Goal: Transaction & Acquisition: Purchase product/service

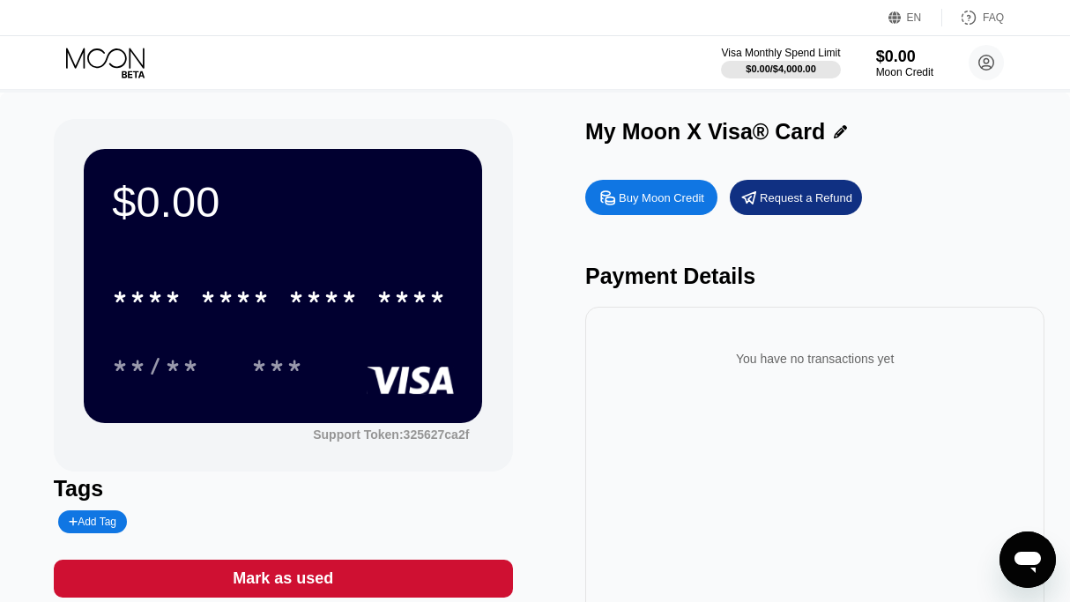
click at [637, 192] on div "Buy Moon Credit" at bounding box center [651, 197] width 132 height 35
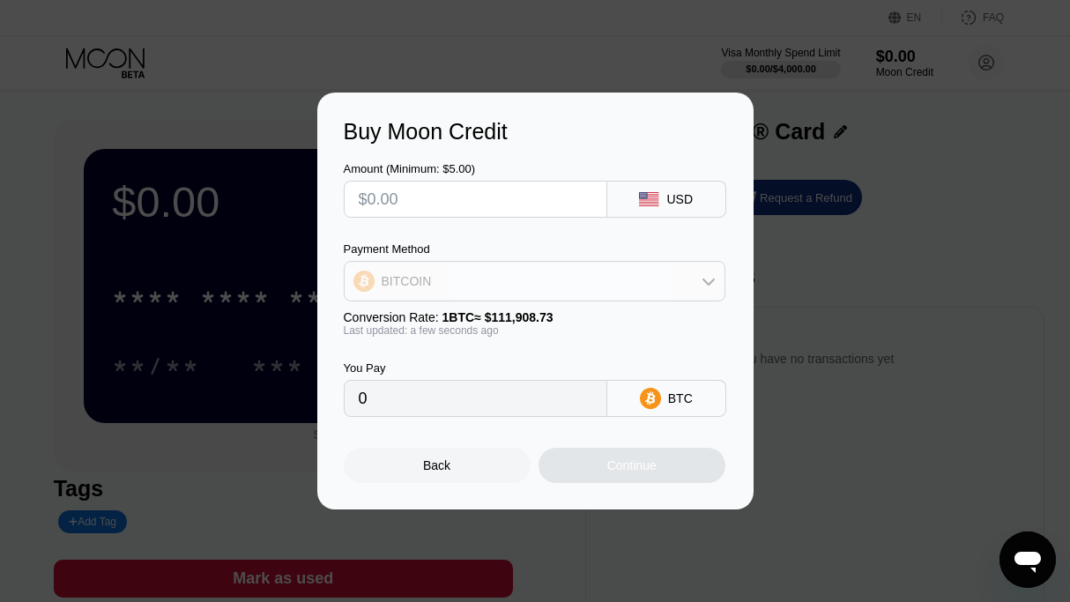
click at [564, 291] on div "BITCOIN" at bounding box center [535, 281] width 380 height 35
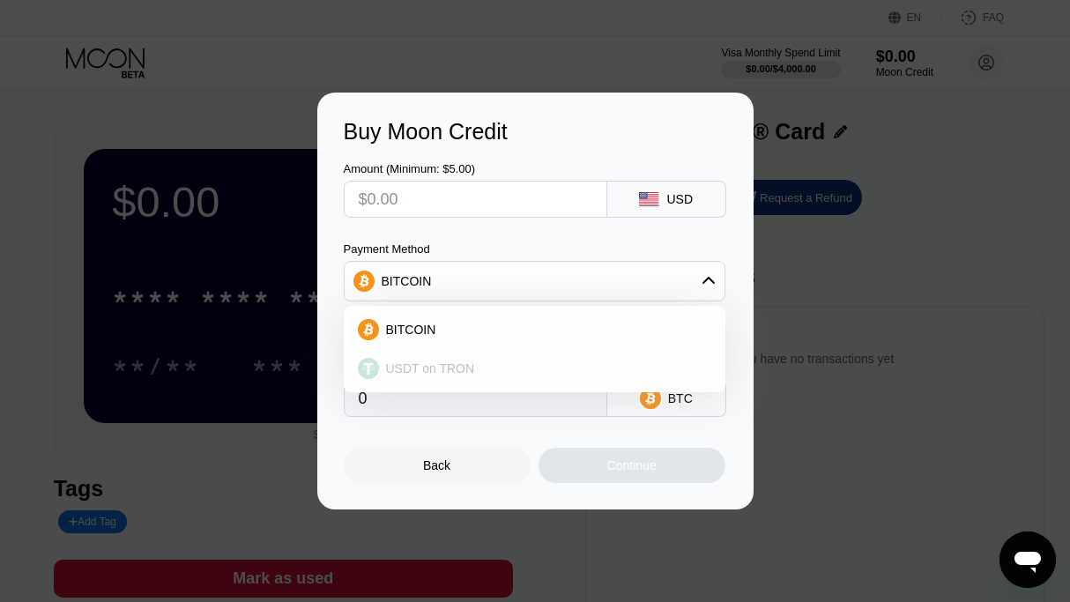
click at [529, 354] on div "USDT on TRON" at bounding box center [534, 368] width 371 height 35
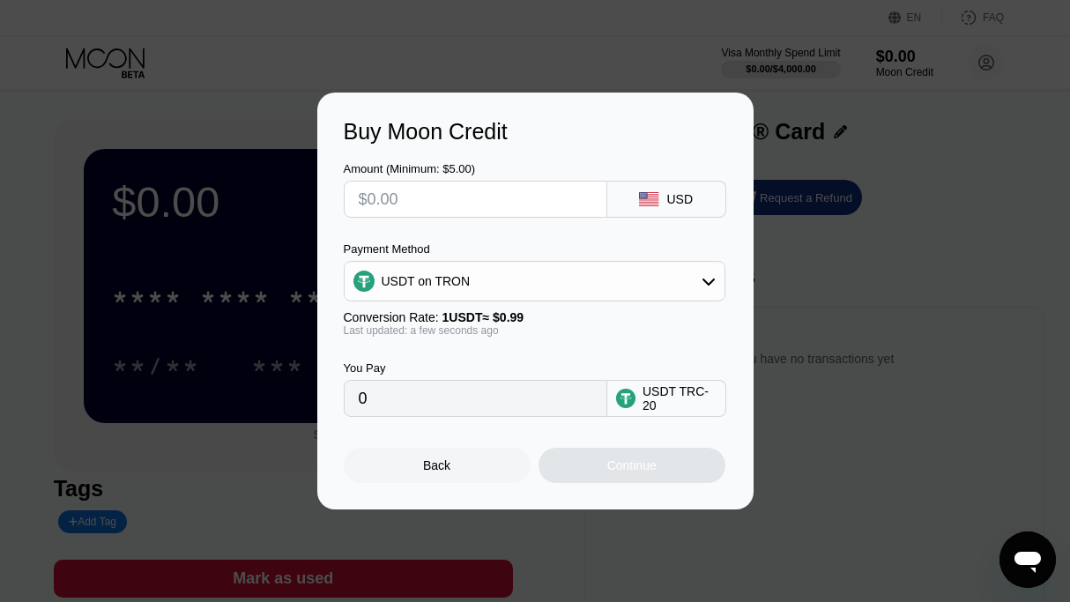
type input "0.00"
click at [453, 205] on input "text" at bounding box center [476, 199] width 234 height 35
type input "$6"
type input "6.06"
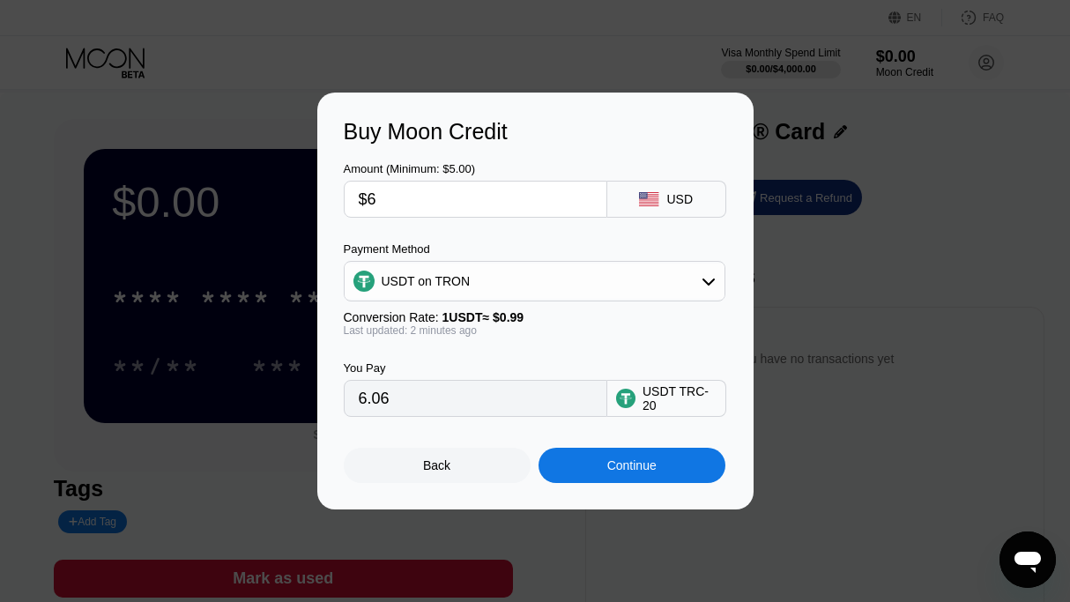
type input "$6"
click at [614, 483] on div "Continue" at bounding box center [632, 465] width 187 height 35
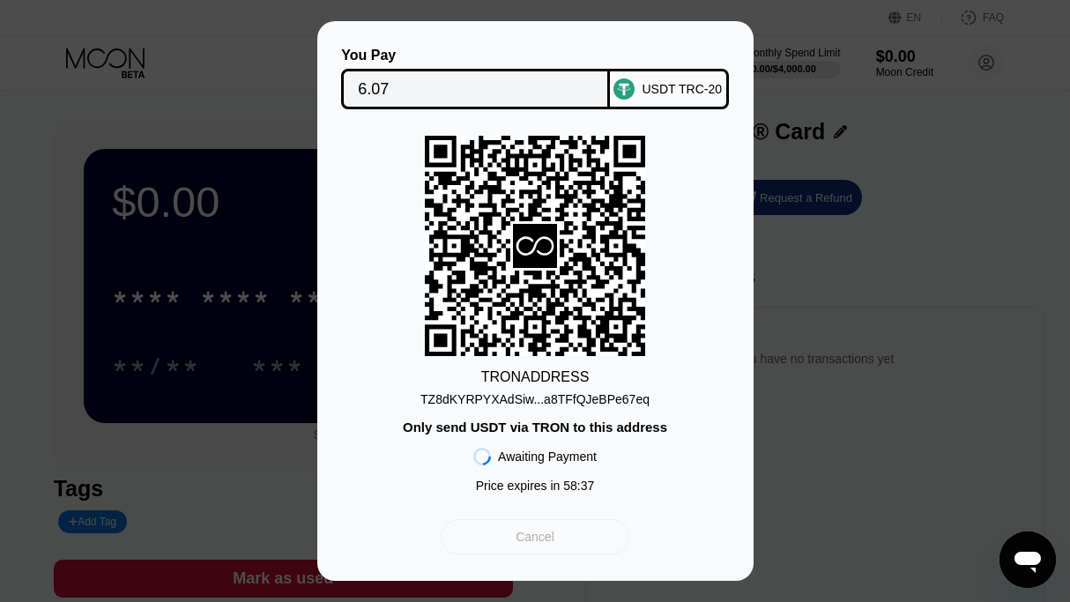
click at [564, 547] on div "Cancel" at bounding box center [535, 536] width 188 height 35
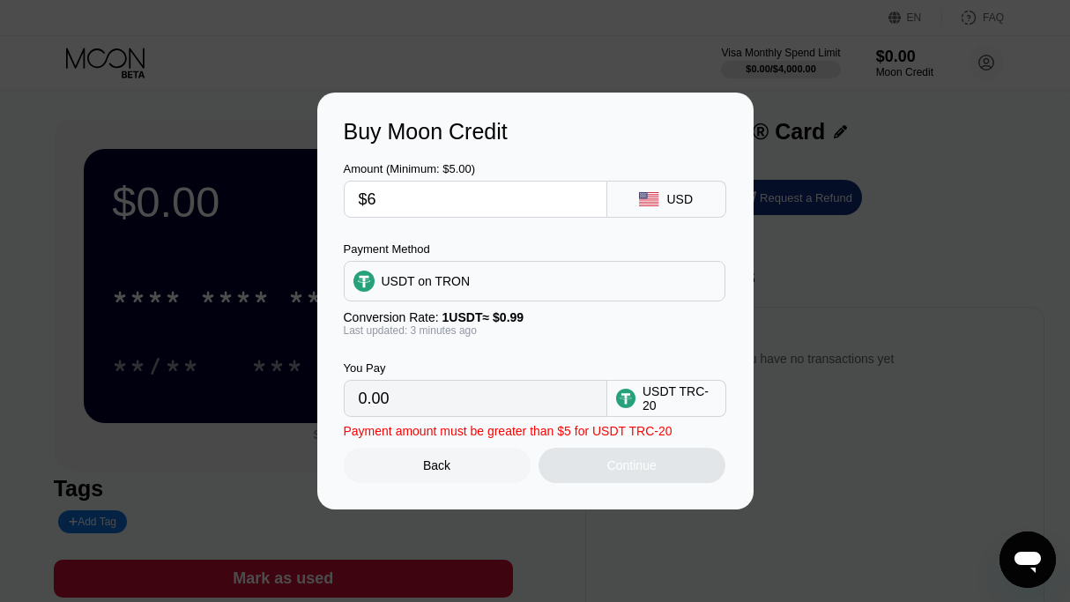
type input "6.06"
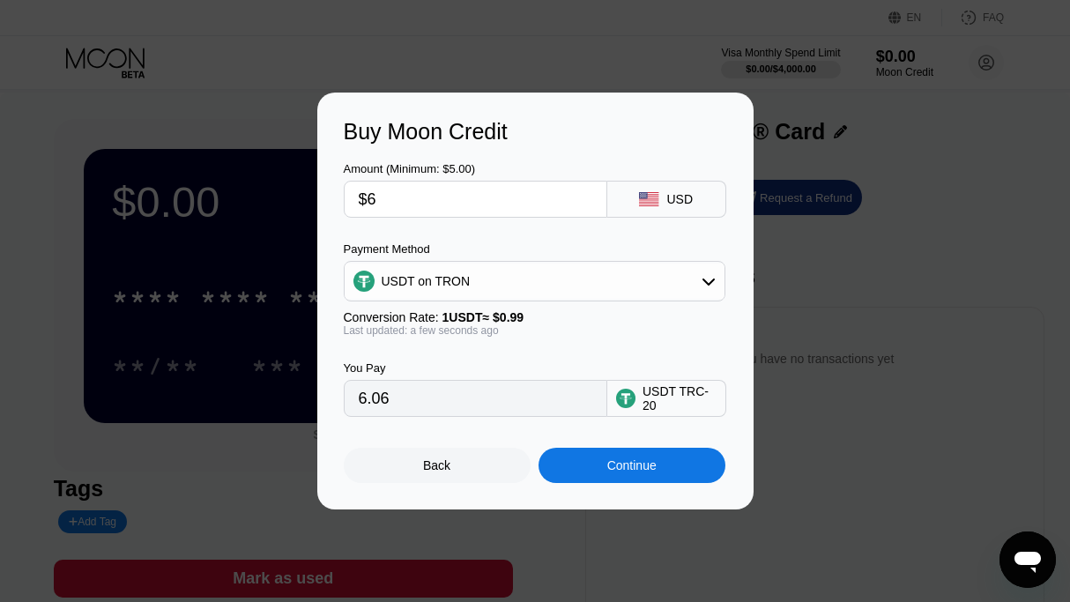
click at [592, 483] on div "Continue" at bounding box center [632, 465] width 187 height 35
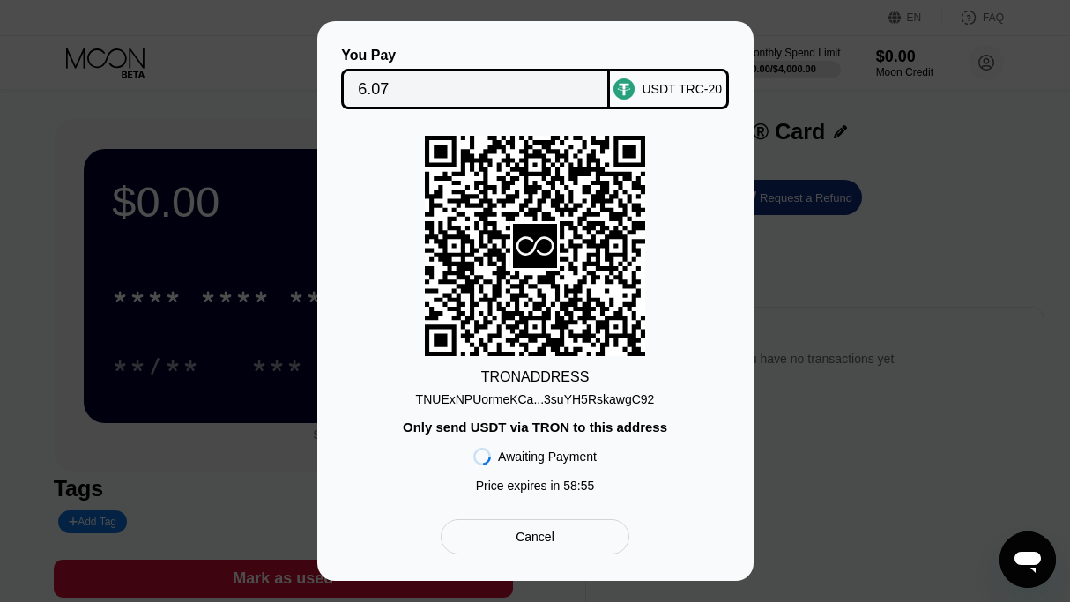
click at [465, 405] on div "TNUExNPUormeKCa...3suYH5RskawgC92" at bounding box center [535, 399] width 239 height 14
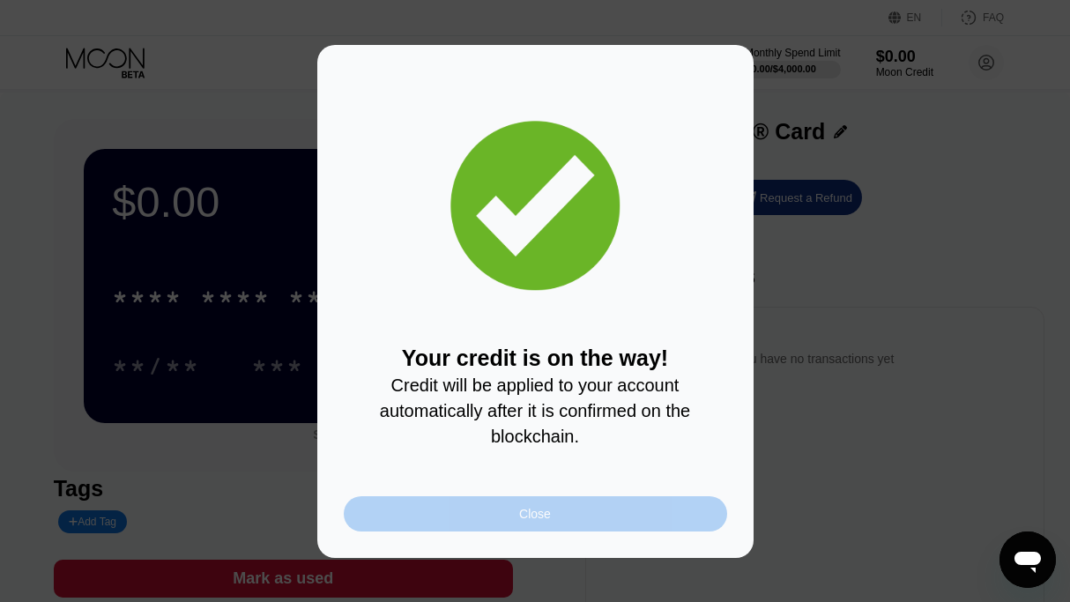
click at [543, 518] on div "Close" at bounding box center [535, 514] width 32 height 14
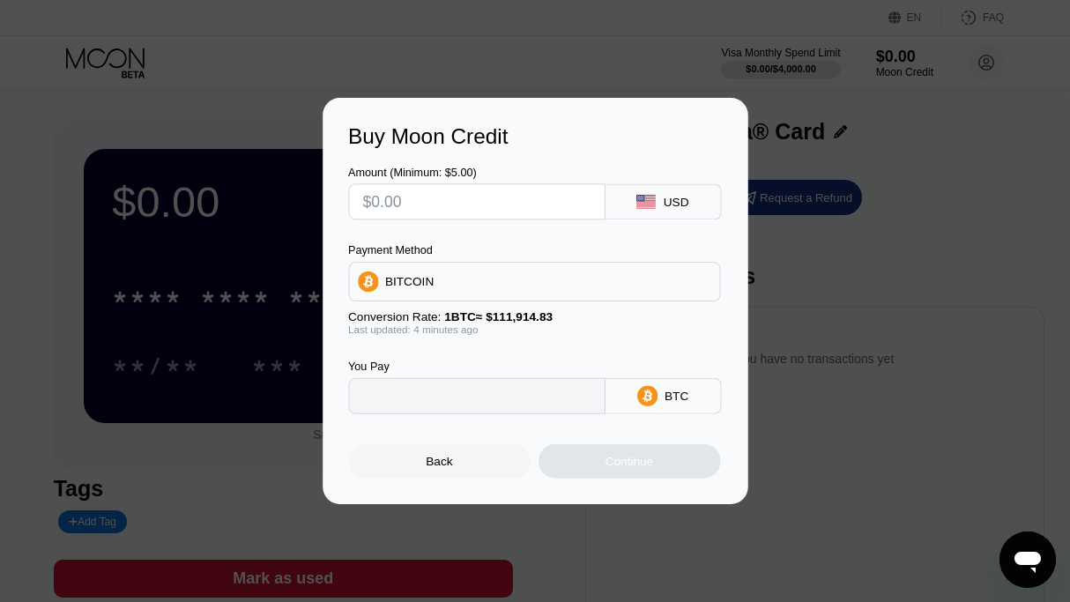
type input "0"
